Goal: Transaction & Acquisition: Register for event/course

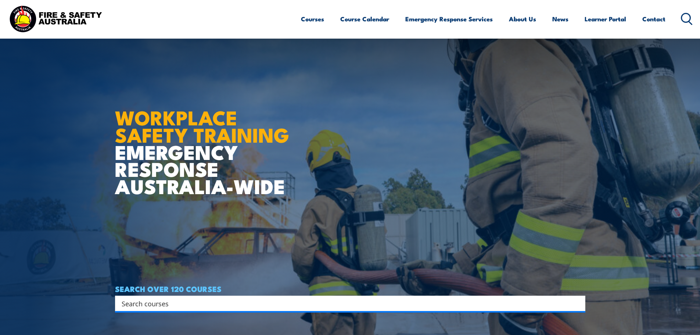
scroll to position [110, 0]
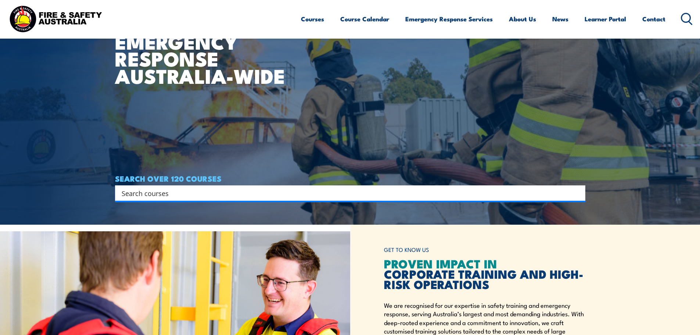
click at [274, 197] on input "Search input" at bounding box center [346, 193] width 448 height 11
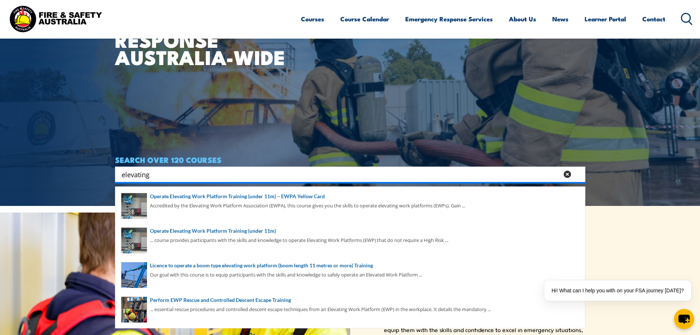
scroll to position [147, 0]
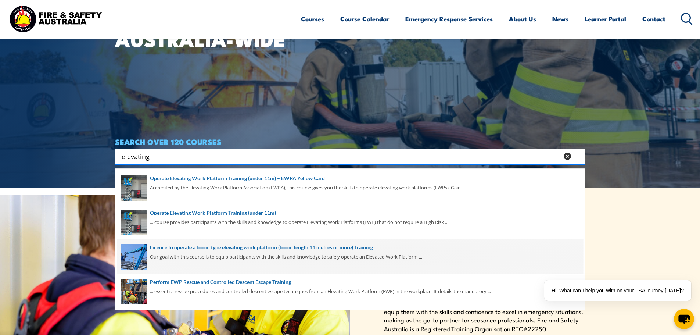
type input "elevating"
click at [291, 255] on span at bounding box center [350, 256] width 466 height 35
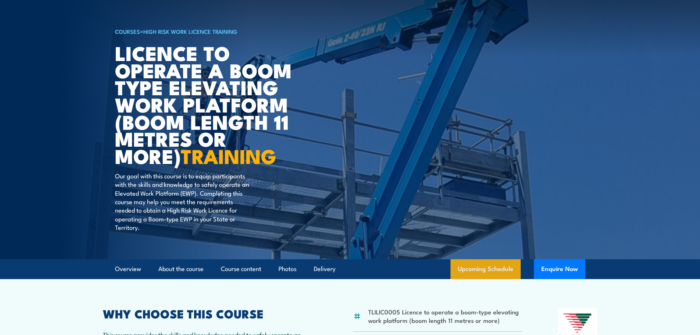
click at [491, 263] on link "Upcoming Schedule" at bounding box center [486, 269] width 70 height 20
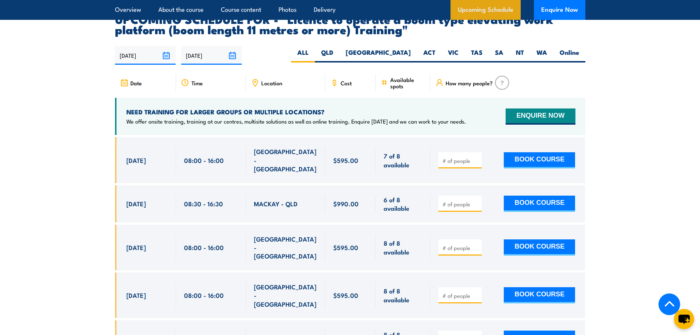
scroll to position [1297, 0]
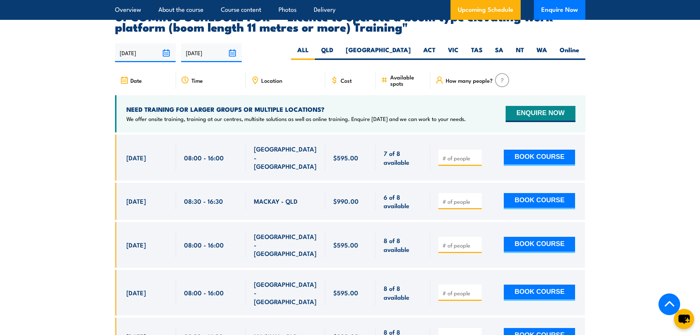
click at [453, 154] on input "number" at bounding box center [461, 157] width 37 height 7
type input "1"
click at [525, 150] on button "BOOK COURSE" at bounding box center [539, 158] width 71 height 16
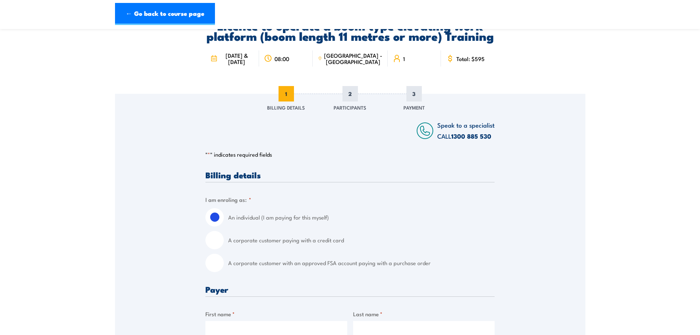
scroll to position [110, 0]
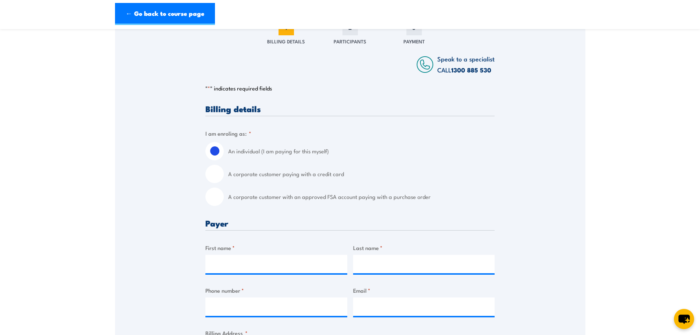
click at [262, 196] on label "A corporate customer with an approved FSA account paying with a purchase order" at bounding box center [361, 197] width 267 height 18
click at [224, 196] on input "A corporate customer with an approved FSA account paying with a purchase order" at bounding box center [215, 197] width 18 height 18
radio input "true"
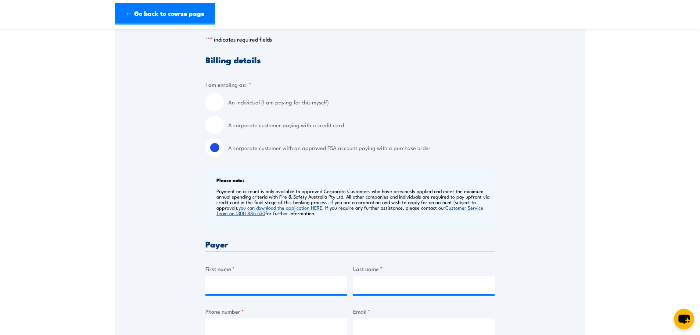
scroll to position [257, 0]
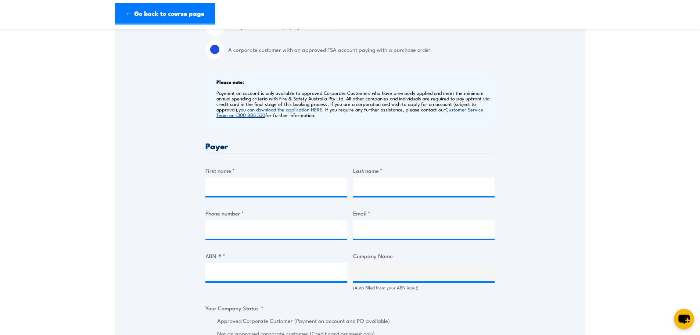
click at [232, 256] on label "ABN # *" at bounding box center [277, 256] width 142 height 8
click at [232, 263] on input "ABN # *" at bounding box center [277, 272] width 142 height 18
click at [229, 265] on input "ABN # *" at bounding box center [277, 272] width 142 height 18
paste input "68 151 363 129"
type input "68 151 363 129"
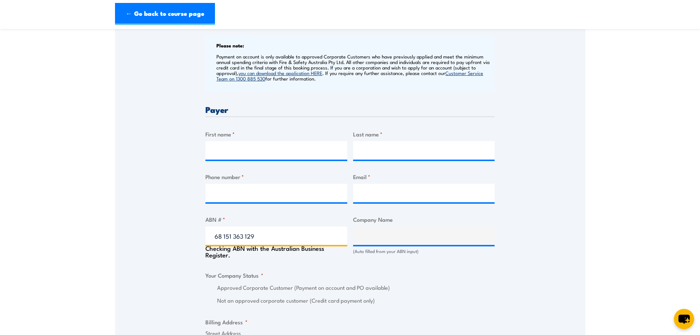
scroll to position [368, 0]
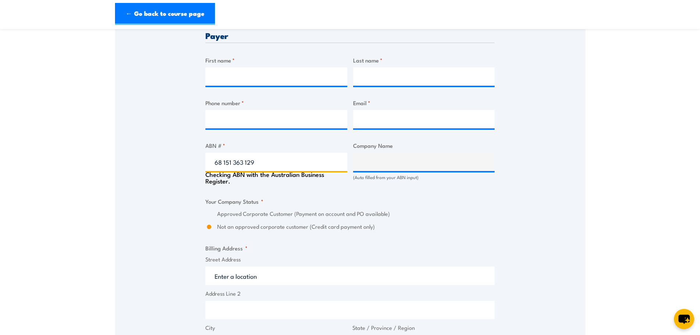
type input "COSTA GROUP HOLDINGS PTY LTD"
radio input "true"
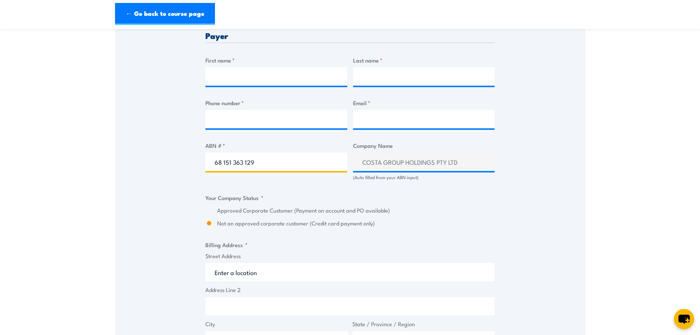
type input "68 151 363 129"
drag, startPoint x: 316, startPoint y: 161, endPoint x: 175, endPoint y: 154, distance: 141.0
click at [175, 154] on div "Speak to a specialist CALL 1300 885 530 CALL 1300 885 530 " * " indicates requi…" at bounding box center [350, 229] width 471 height 918
click at [510, 213] on div "Speak to a specialist CALL 1300 885 530 CALL 1300 885 530 " * " indicates requi…" at bounding box center [350, 229] width 471 height 918
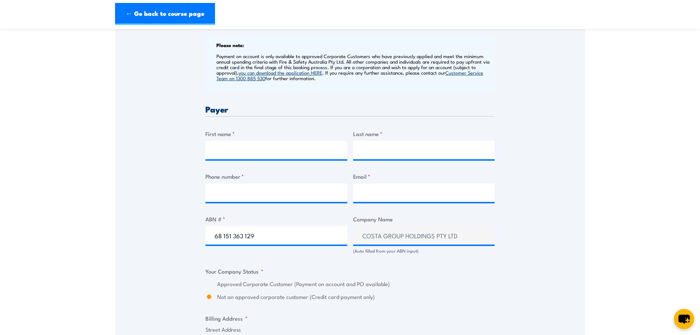
scroll to position [110, 0]
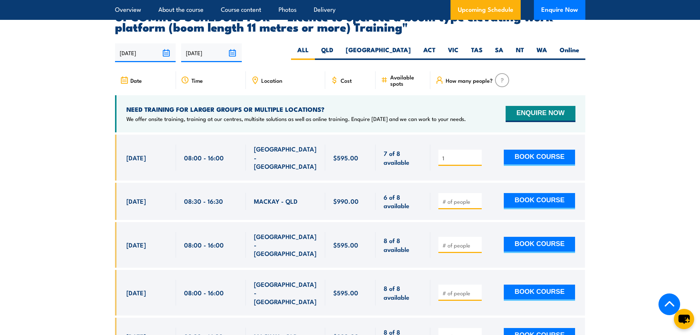
scroll to position [1260, 0]
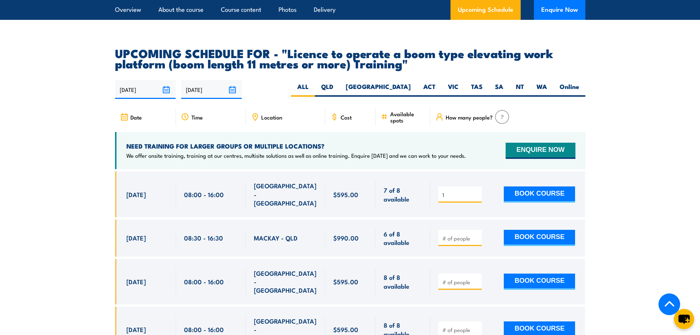
drag, startPoint x: 445, startPoint y: 179, endPoint x: 432, endPoint y: 178, distance: 13.3
click at [432, 178] on div "1 BOOK COURSE" at bounding box center [508, 194] width 155 height 46
click at [611, 125] on section "UPCOMING SCHEDULE FOR - "Licence to operate a boom type elevating work platform…" at bounding box center [350, 317] width 700 height 538
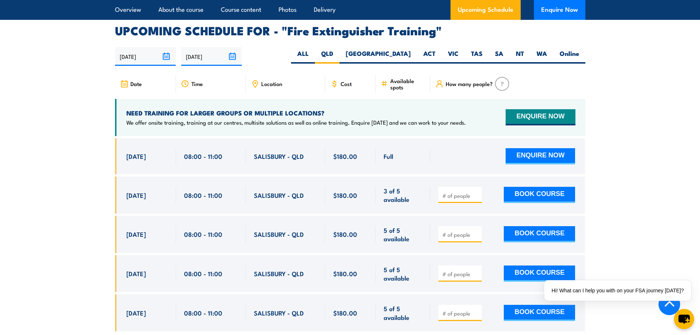
scroll to position [1244, 0]
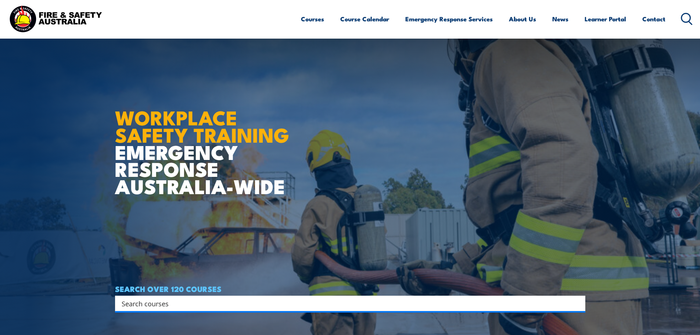
scroll to position [90, 0]
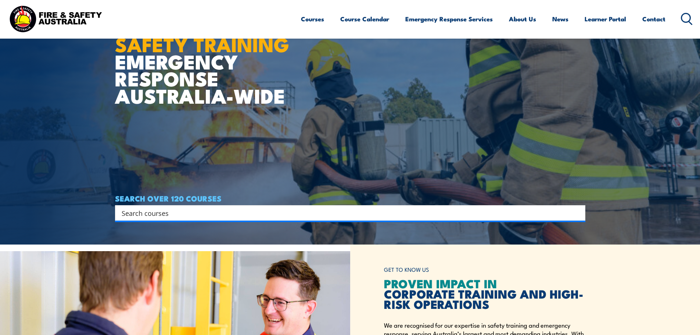
click at [282, 214] on input "Search input" at bounding box center [346, 212] width 448 height 11
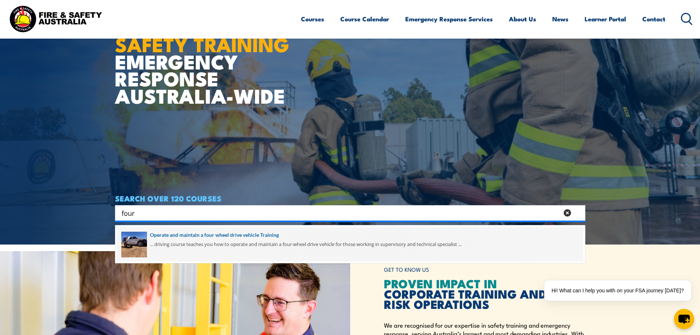
click at [241, 236] on span at bounding box center [350, 244] width 466 height 35
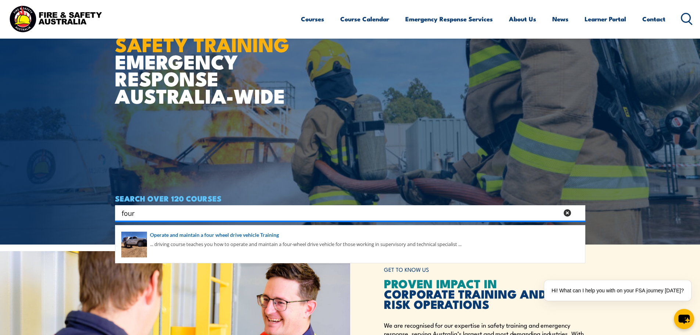
click at [343, 211] on input "four" at bounding box center [341, 212] width 438 height 11
drag, startPoint x: 271, startPoint y: 209, endPoint x: 6, endPoint y: 193, distance: 265.2
click at [6, 193] on section "WORKPLACE SAFETY TRAINING EMERGENCY RESPONSE AUSTRALIA-WIDE SEARCH OVER 120 COU…" at bounding box center [350, 77] width 700 height 335
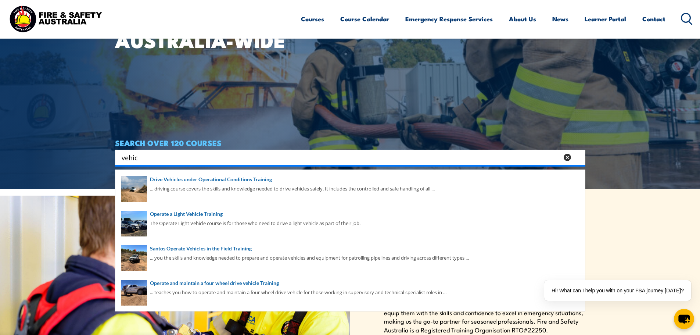
scroll to position [164, 0]
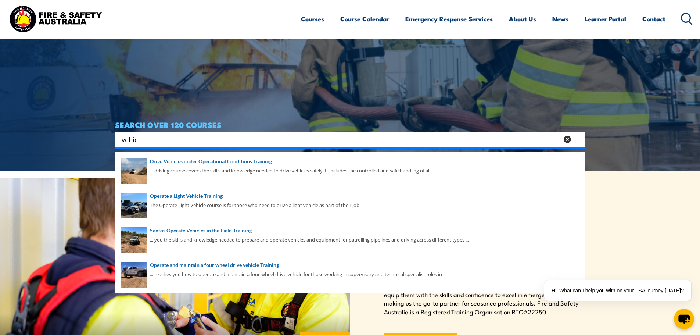
type input "vehic"
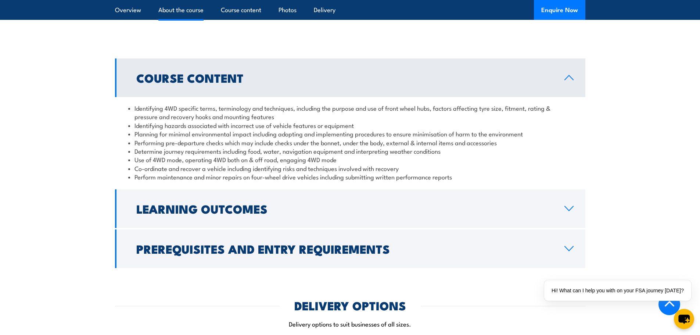
scroll to position [515, 0]
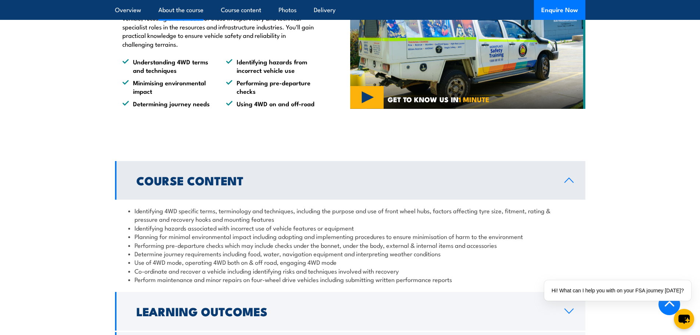
click at [448, 142] on div "COURSES > Driver Training Operate and Maintain a Four Wheel Drive Vehicle TRAIN…" at bounding box center [350, 333] width 700 height 1697
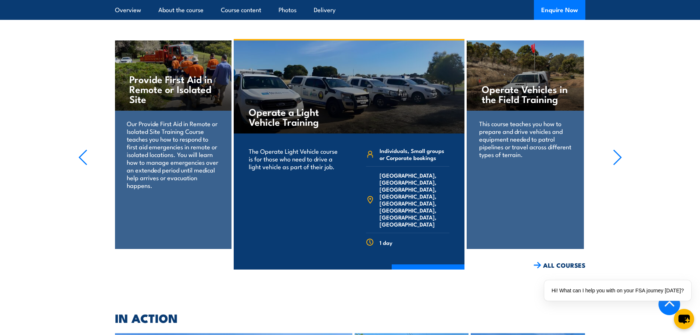
scroll to position [1177, 0]
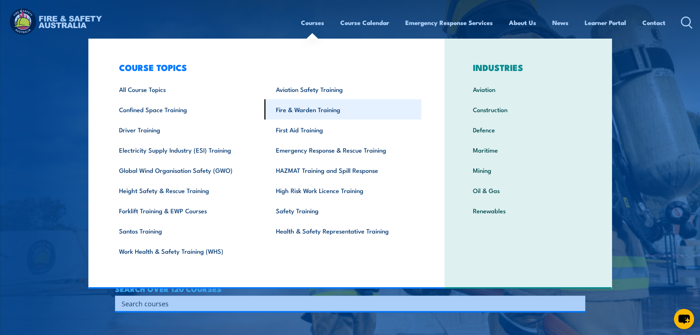
click at [292, 103] on link "Fire & Warden Training" at bounding box center [343, 109] width 157 height 20
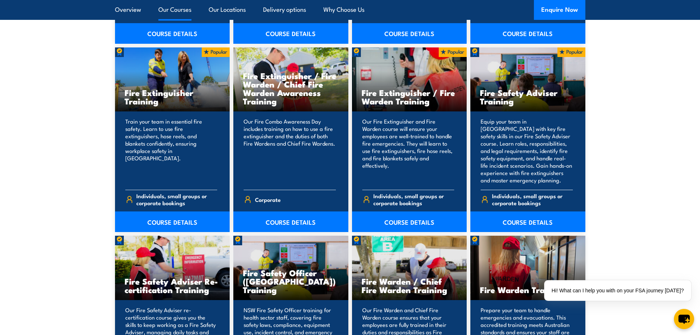
scroll to position [772, 0]
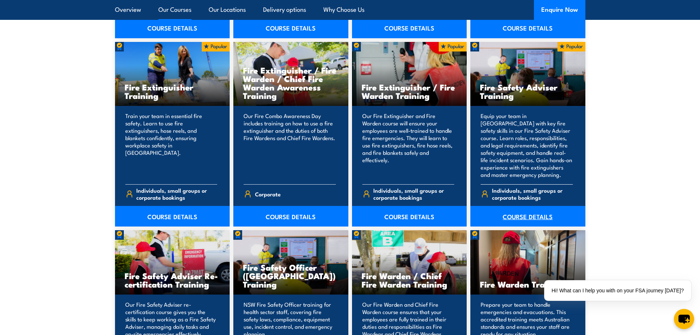
click at [531, 217] on link "COURSE DETAILS" at bounding box center [528, 216] width 115 height 21
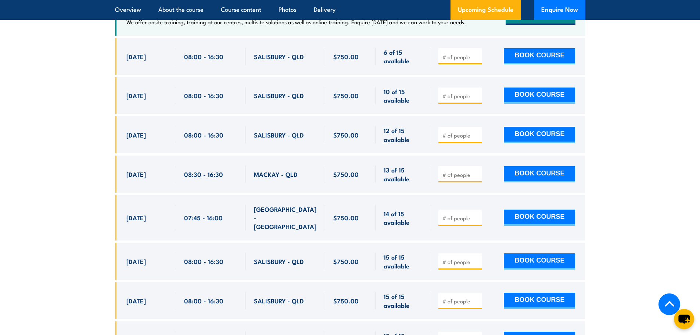
scroll to position [1397, 0]
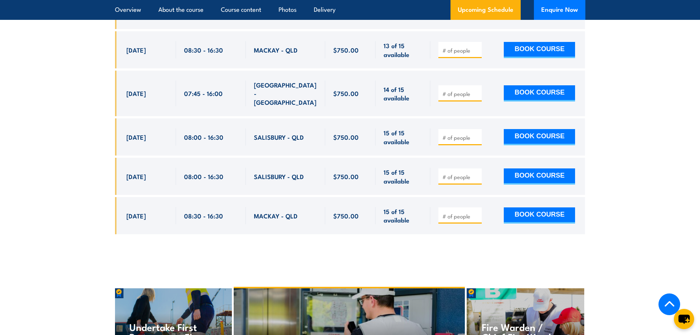
click at [456, 213] on input "number" at bounding box center [461, 216] width 37 height 7
click at [447, 137] on input "number" at bounding box center [461, 137] width 37 height 7
type input "1"
click at [513, 132] on button "BOOK COURSE" at bounding box center [539, 137] width 71 height 16
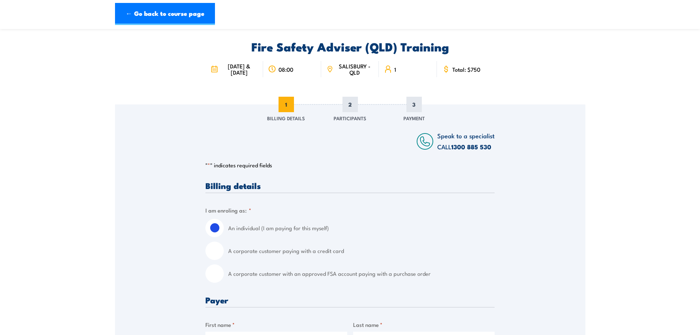
scroll to position [110, 0]
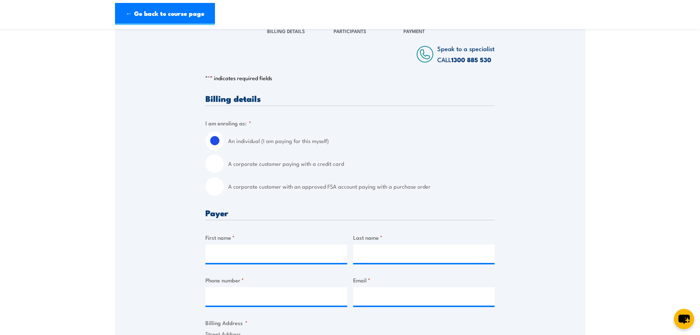
click at [260, 167] on label "A corporate customer paying with a credit card" at bounding box center [361, 163] width 267 height 18
click at [224, 167] on input "A corporate customer paying with a credit card" at bounding box center [215, 163] width 18 height 18
radio input "true"
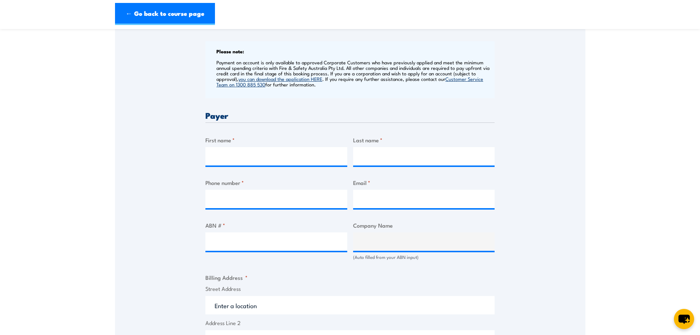
scroll to position [294, 0]
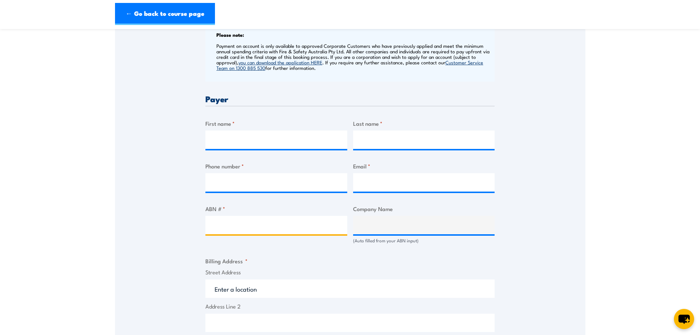
click at [272, 231] on input "ABN # *" at bounding box center [277, 225] width 142 height 18
paste input "52004527440"
type input "52004527440"
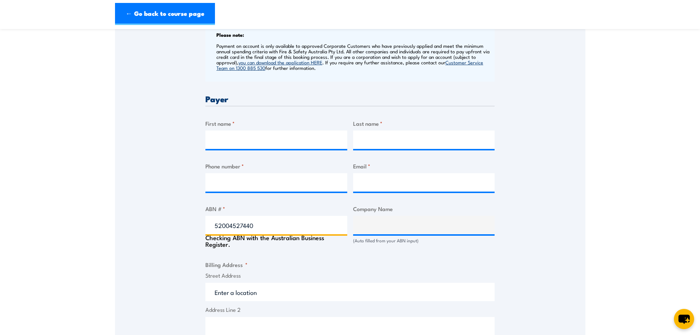
type input "MUSHROOMEXCHANGE PTY LTD"
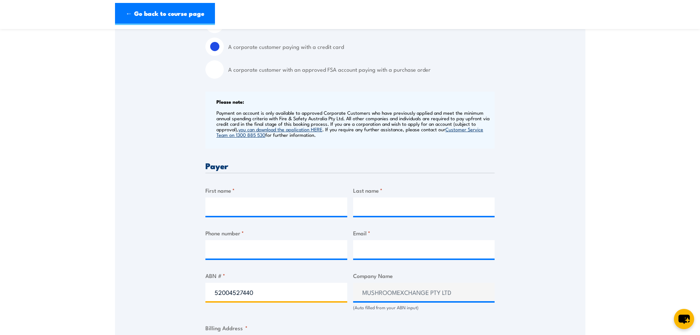
scroll to position [184, 0]
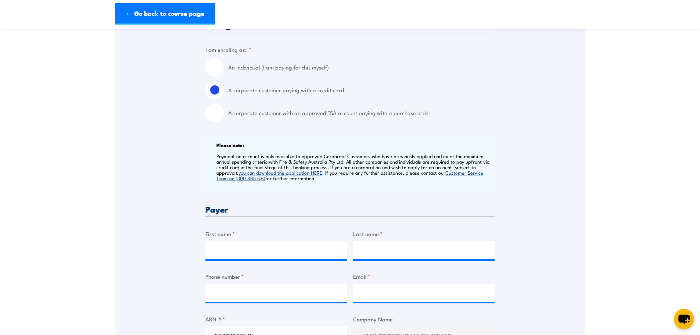
type input "52004527440"
drag, startPoint x: 298, startPoint y: 105, endPoint x: 292, endPoint y: 111, distance: 8.1
click at [298, 99] on label "A corporate customer paying with a credit card" at bounding box center [361, 90] width 267 height 18
click at [224, 99] on input "A corporate customer paying with a credit card" at bounding box center [215, 90] width 18 height 18
click at [287, 120] on label "A corporate customer with an approved FSA account paying with a purchase order" at bounding box center [361, 113] width 267 height 18
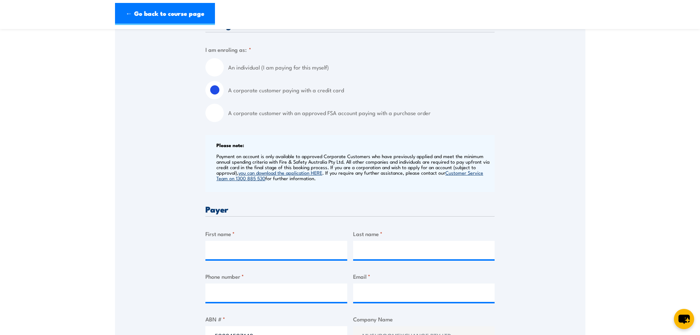
click at [224, 120] on input "A corporate customer with an approved FSA account paying with a purchase order" at bounding box center [215, 113] width 18 height 18
radio input "true"
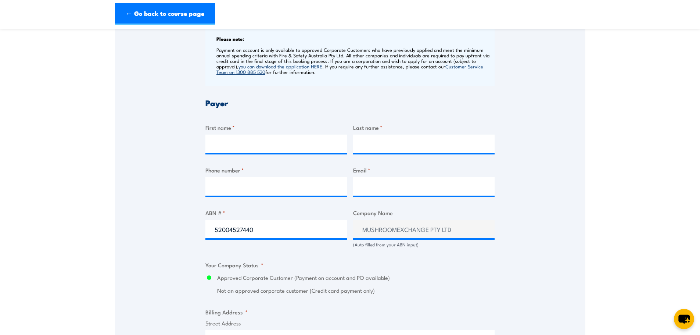
scroll to position [331, 0]
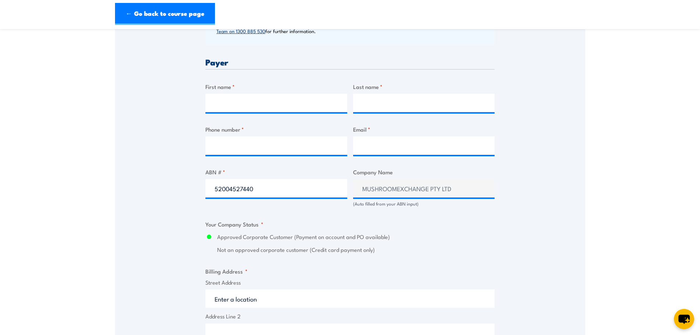
click at [611, 138] on section "Fire Safety Adviser (QLD) Training 08:00 1 CALL "" at bounding box center [350, 192] width 700 height 973
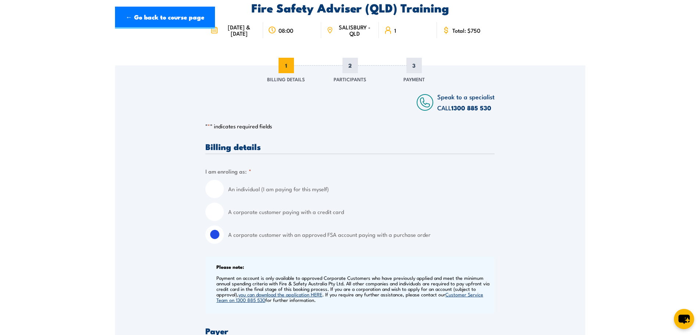
scroll to position [0, 0]
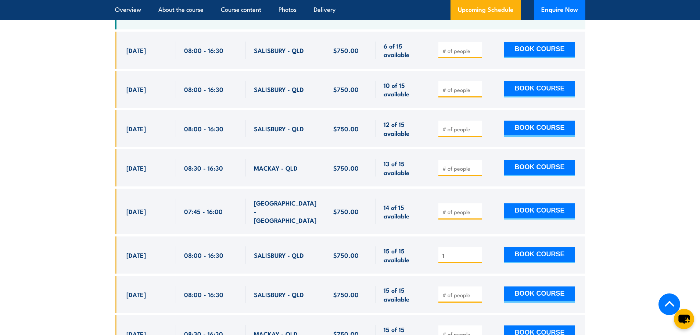
scroll to position [1250, 0]
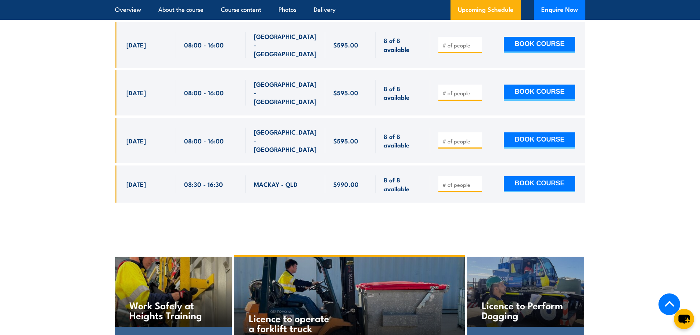
scroll to position [1701, 0]
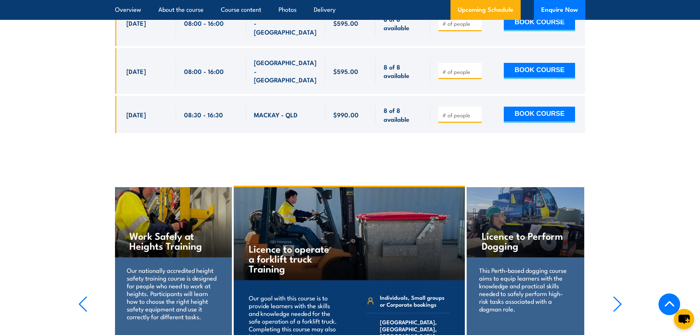
click at [455, 111] on input "number" at bounding box center [461, 114] width 37 height 7
type input "1"
click at [558, 107] on button "BOOK COURSE" at bounding box center [539, 115] width 71 height 16
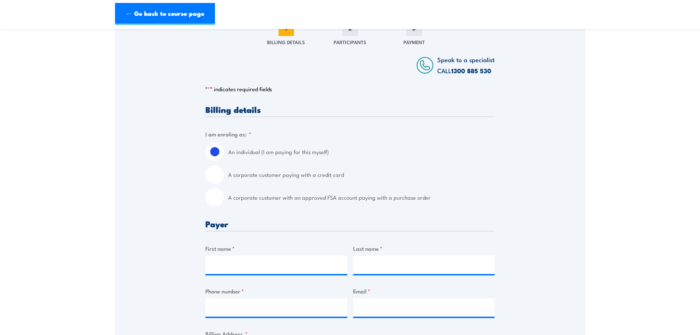
scroll to position [110, 0]
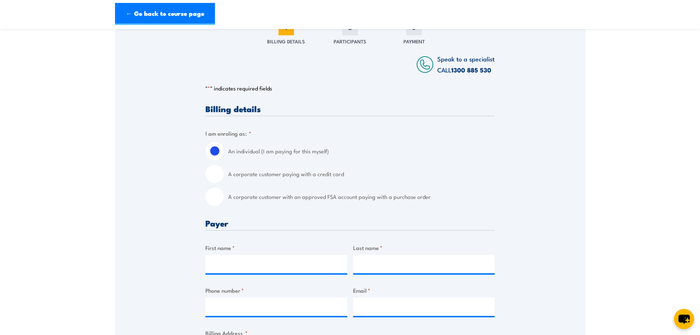
click at [255, 198] on label "A corporate customer with an approved FSA account paying with a purchase order" at bounding box center [361, 197] width 267 height 18
click at [224, 198] on input "A corporate customer with an approved FSA account paying with a purchase order" at bounding box center [215, 197] width 18 height 18
radio input "true"
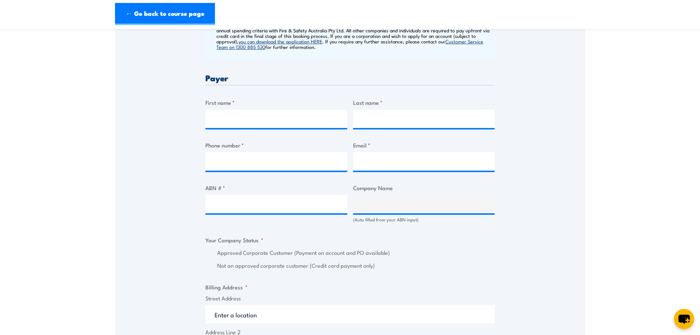
scroll to position [331, 0]
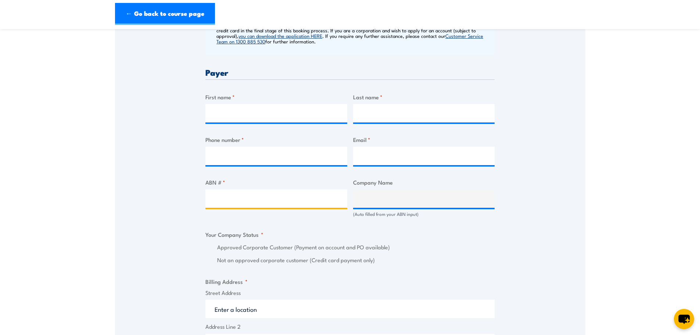
click at [232, 204] on input "ABN # *" at bounding box center [277, 198] width 142 height 18
paste input "52004527440"
type input "52004527440"
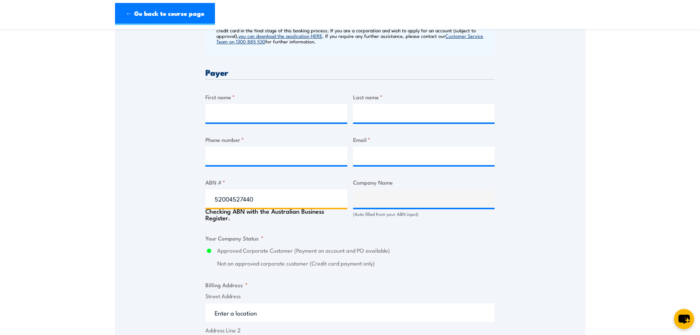
type input "MUSHROOMEXCHANGE PTY LTD"
radio input "true"
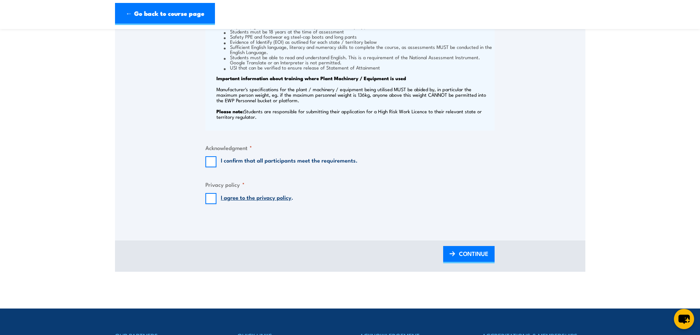
scroll to position [846, 0]
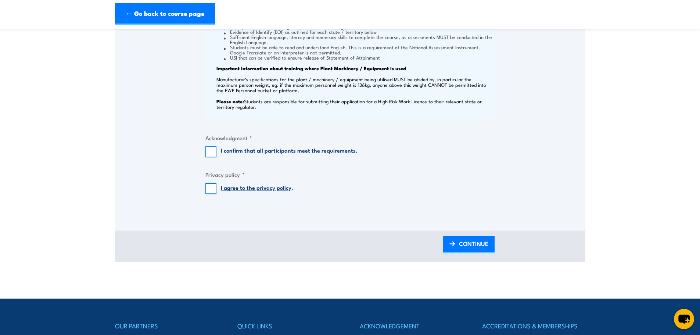
type input "52004527440"
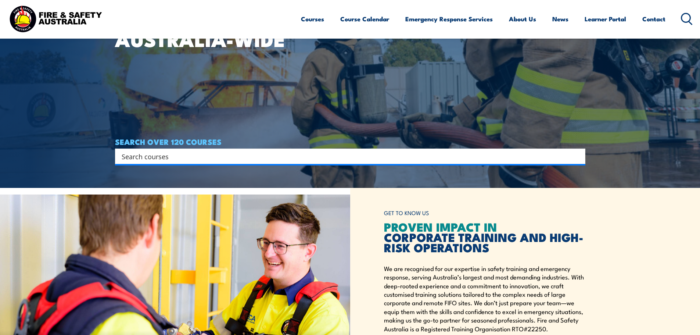
scroll to position [147, 0]
click at [234, 159] on input "Search input" at bounding box center [346, 156] width 448 height 11
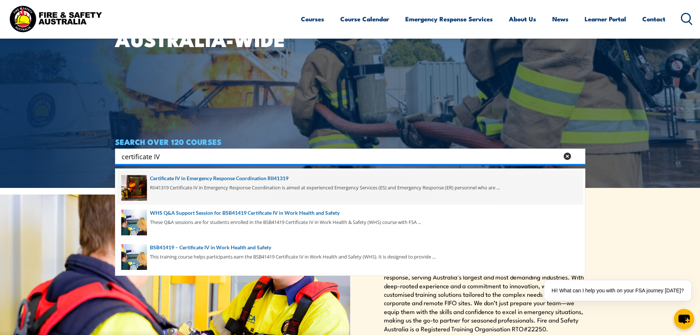
type input "certificate IV"
click at [284, 178] on span at bounding box center [350, 187] width 466 height 35
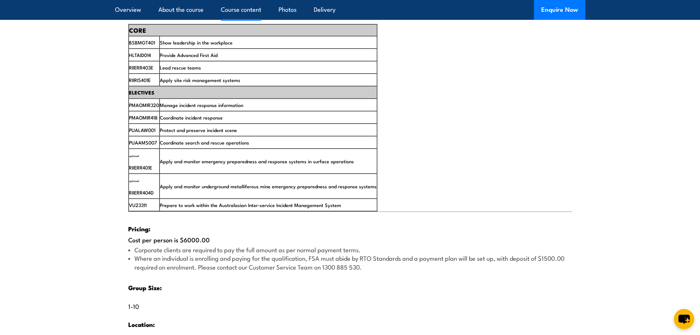
scroll to position [1177, 0]
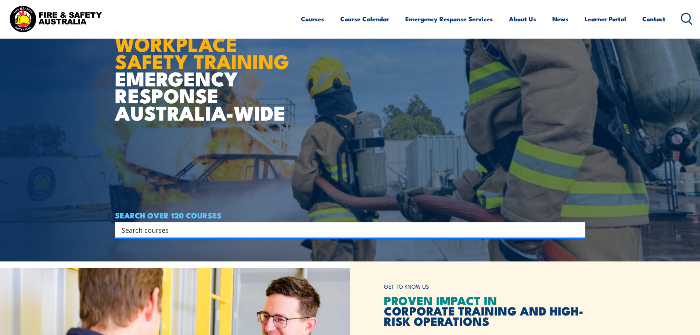
click at [281, 228] on input "Search input" at bounding box center [346, 229] width 448 height 11
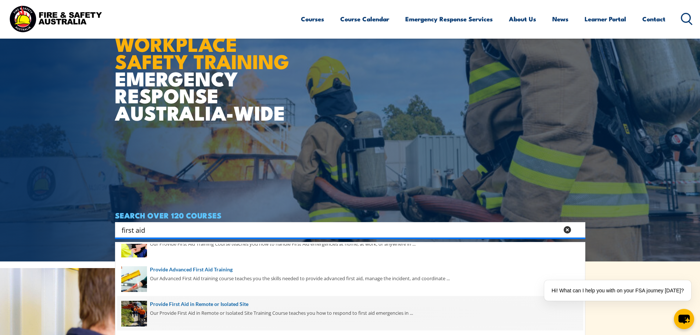
scroll to position [37, 0]
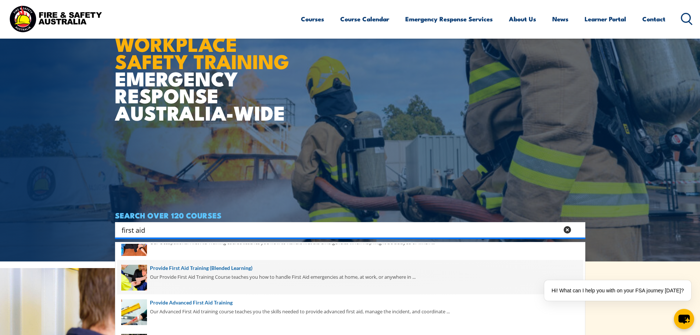
type input "first aid"
click at [194, 275] on span at bounding box center [350, 277] width 466 height 35
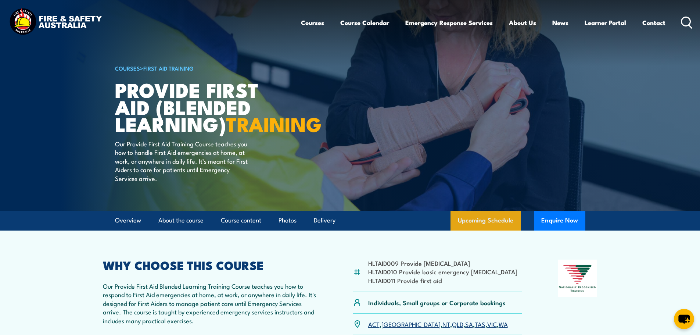
click at [483, 231] on link "Upcoming Schedule" at bounding box center [486, 221] width 70 height 20
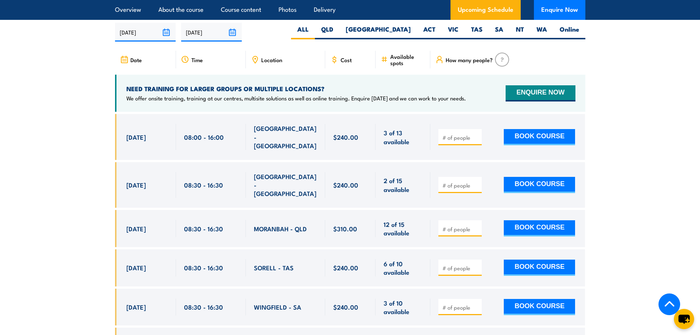
scroll to position [1457, 0]
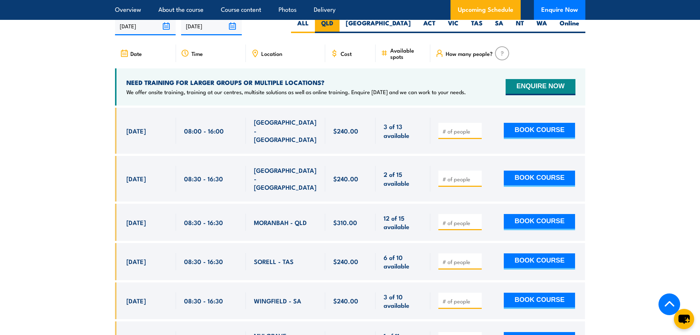
click at [340, 32] on label "QLD" at bounding box center [327, 26] width 25 height 14
click at [338, 24] on input "QLD" at bounding box center [336, 21] width 5 height 5
radio input "true"
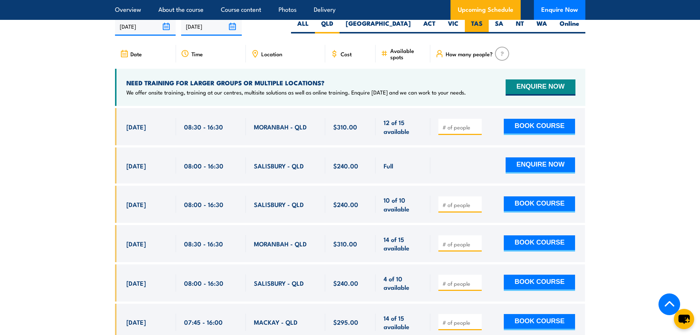
scroll to position [1457, 0]
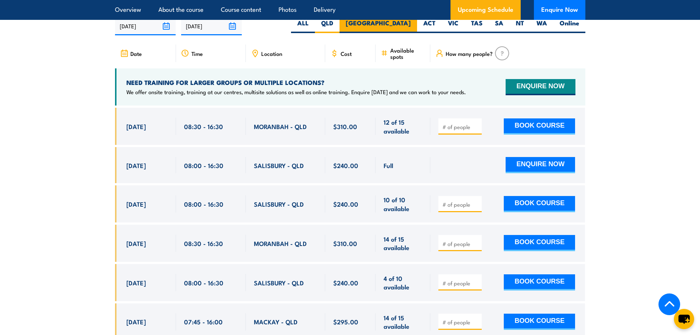
click at [415, 33] on label "[GEOGRAPHIC_DATA]" at bounding box center [379, 26] width 78 height 14
click at [415, 24] on input "[GEOGRAPHIC_DATA]" at bounding box center [413, 21] width 5 height 5
radio input "true"
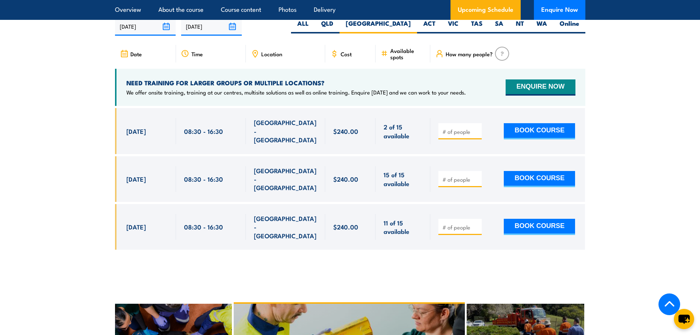
scroll to position [1457, 0]
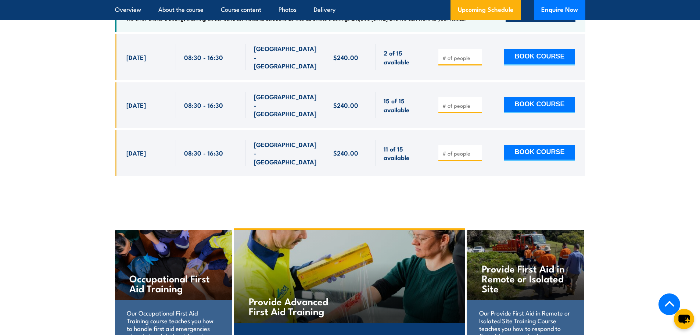
click at [695, 111] on section "UPCOMING SCHEDULE FOR - "Provide First Aid Training (Blended Learning)" 03/10/2…" at bounding box center [350, 54] width 700 height 266
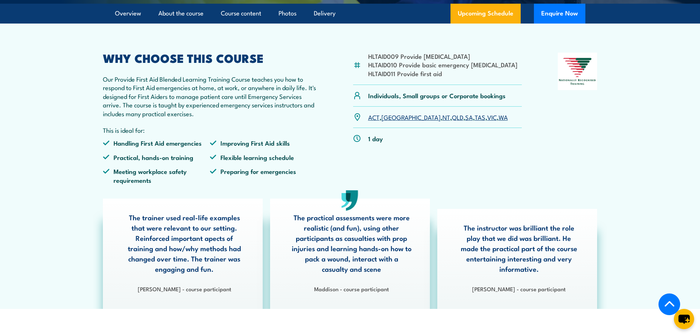
scroll to position [0, 0]
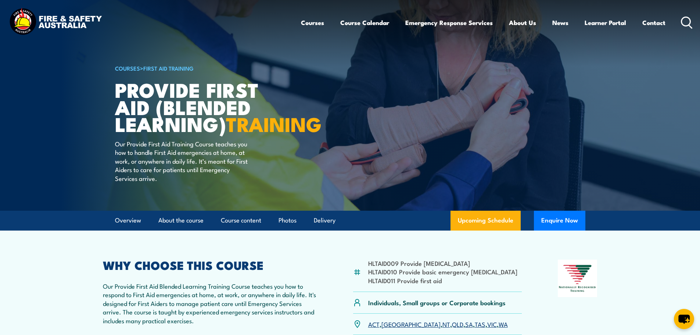
click at [687, 19] on icon at bounding box center [687, 23] width 12 height 12
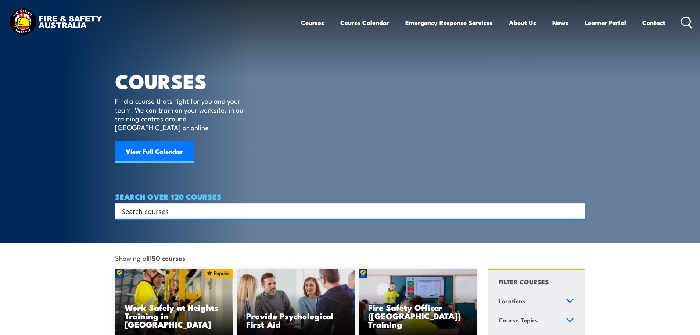
click at [265, 206] on input "Search input" at bounding box center [346, 211] width 448 height 11
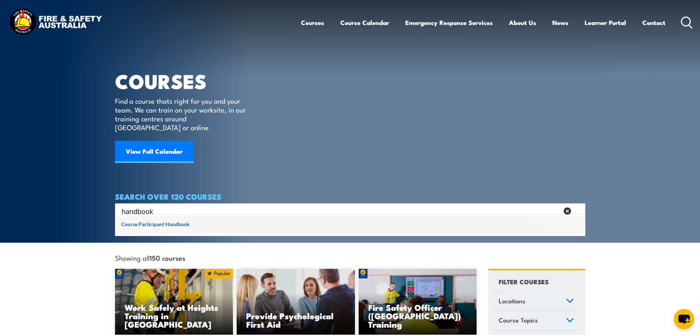
type input "handbook"
click at [184, 220] on span at bounding box center [350, 225] width 466 height 18
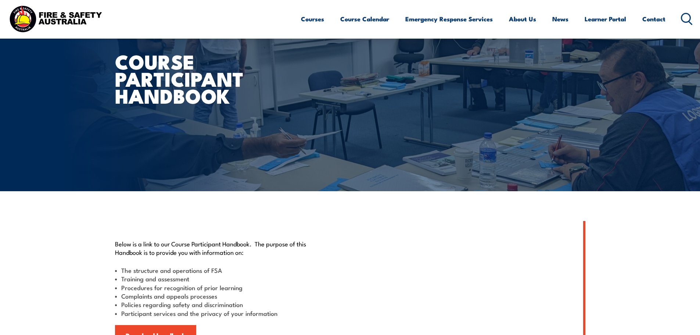
scroll to position [147, 0]
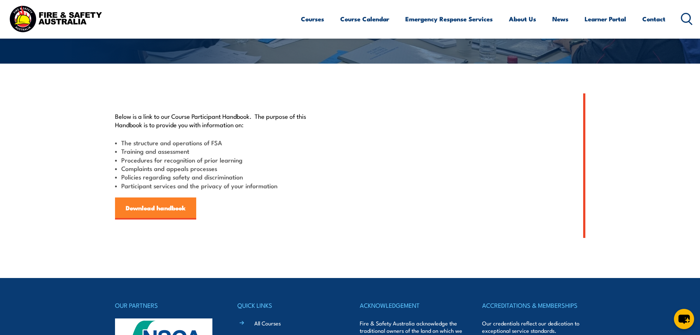
click at [155, 210] on link "Download handbook" at bounding box center [155, 208] width 81 height 22
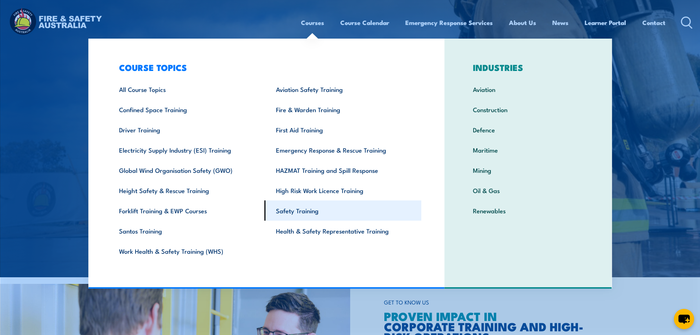
scroll to position [110, 0]
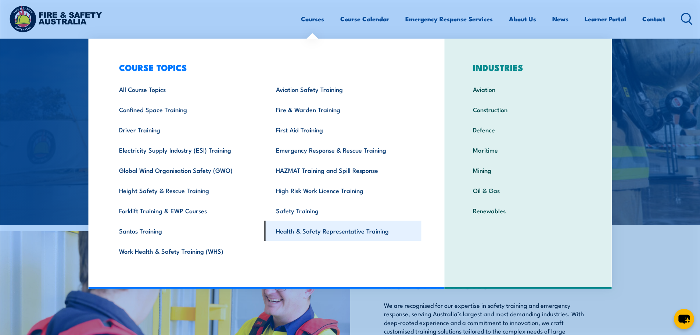
click at [308, 227] on link "Health & Safety Representative Training" at bounding box center [343, 231] width 157 height 20
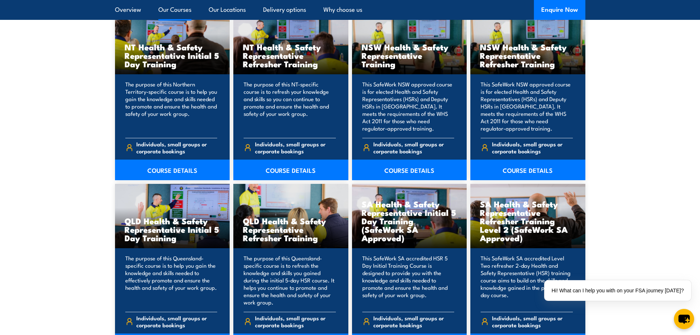
scroll to position [882, 0]
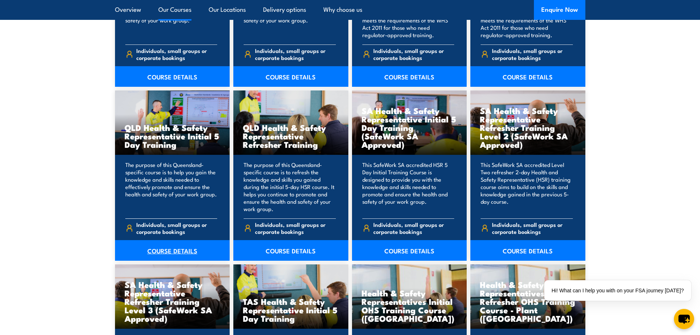
click at [177, 245] on link "COURSE DETAILS" at bounding box center [172, 250] width 115 height 21
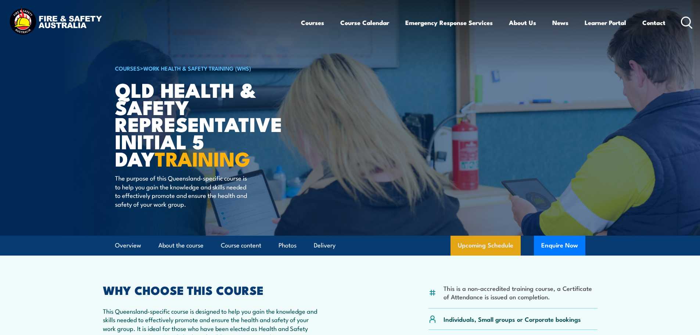
click at [487, 244] on link "Upcoming Schedule" at bounding box center [486, 246] width 70 height 20
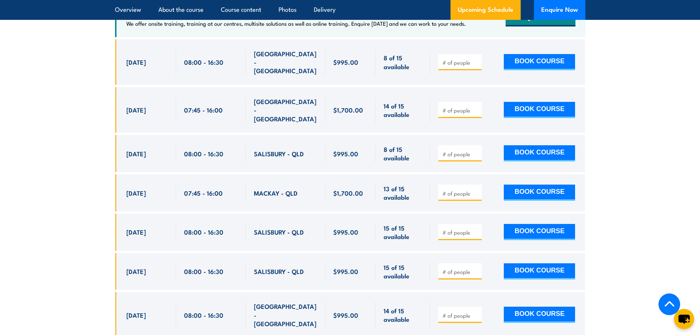
scroll to position [1420, 0]
